Goal: Transaction & Acquisition: Subscribe to service/newsletter

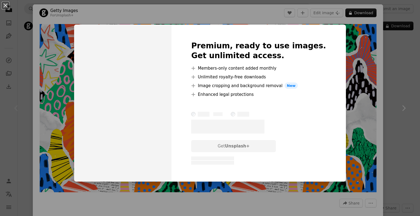
scroll to position [274, 0]
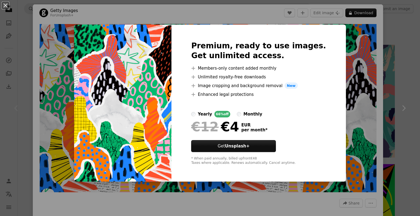
click at [343, 74] on div "An X shape Premium, ready to use images. Get unlimited access. A plus sign Memb…" at bounding box center [210, 108] width 420 height 216
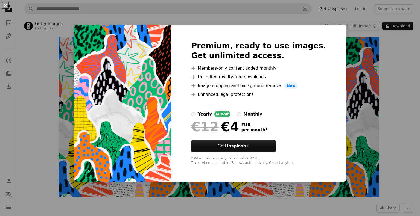
click at [249, 114] on div "monthly" at bounding box center [252, 114] width 19 height 7
click at [374, 62] on div "An X shape Premium, ready to use images. Get unlimited access. A plus sign Memb…" at bounding box center [210, 108] width 420 height 216
